Goal: Find specific page/section: Find specific page/section

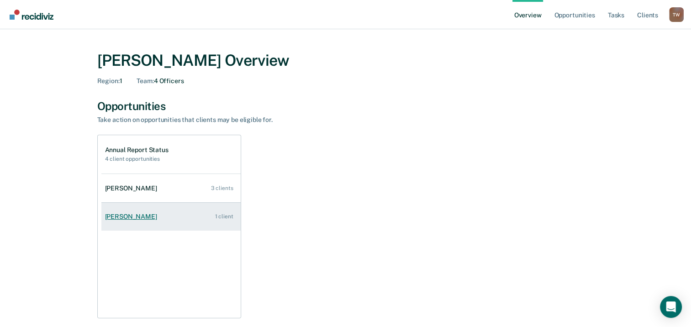
click at [132, 212] on link "[PERSON_NAME] 1 client" at bounding box center [170, 217] width 139 height 26
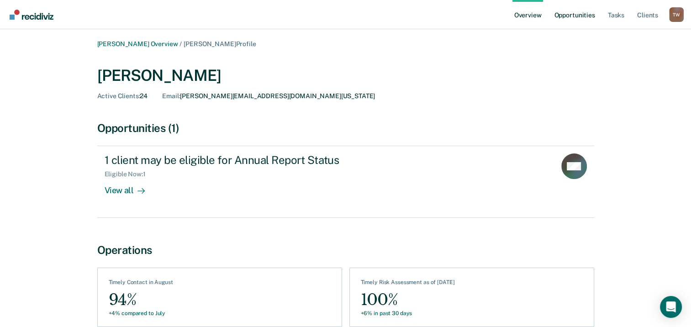
click at [577, 18] on link "Opportunities" at bounding box center [574, 14] width 44 height 29
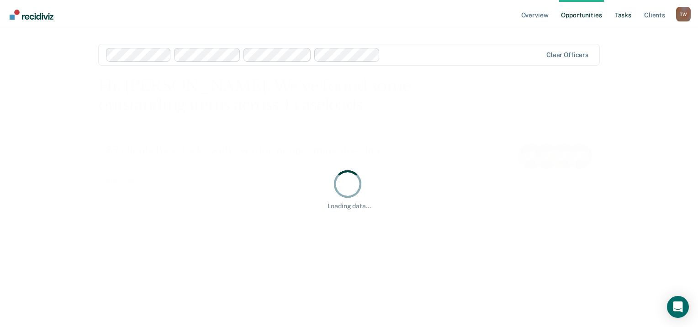
click at [624, 12] on link "Tasks" at bounding box center [623, 14] width 20 height 29
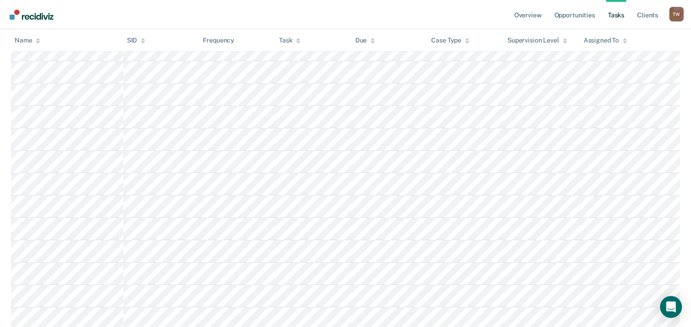
scroll to position [3265, 0]
